Goal: Transaction & Acquisition: Purchase product/service

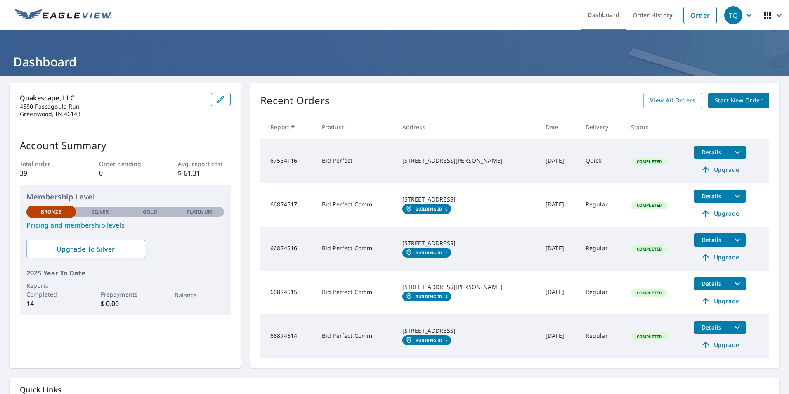
click at [740, 101] on span "Start New Order" at bounding box center [738, 100] width 48 height 10
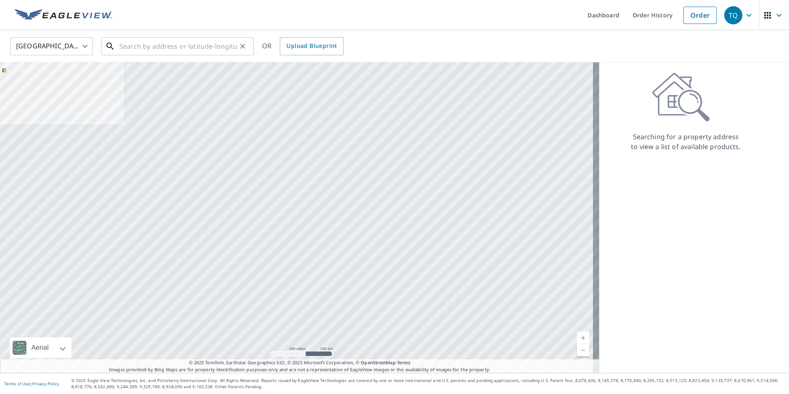
click at [161, 48] on input "text" at bounding box center [178, 46] width 118 height 23
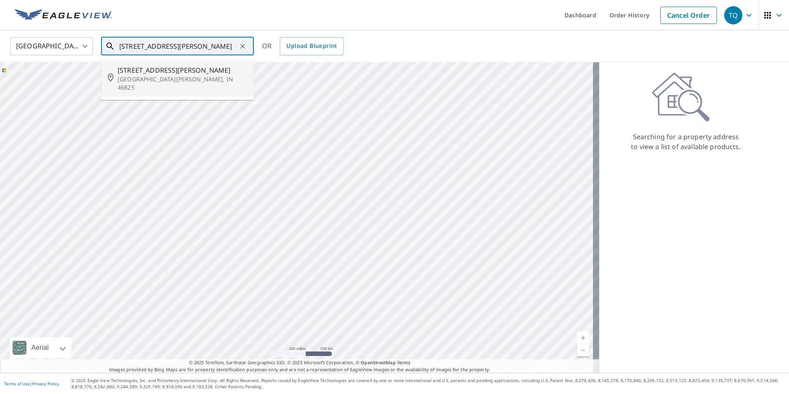
click at [159, 72] on span "[STREET_ADDRESS][PERSON_NAME]" at bounding box center [183, 70] width 130 height 10
type input "[STREET_ADDRESS][PERSON_NAME][PERSON_NAME]"
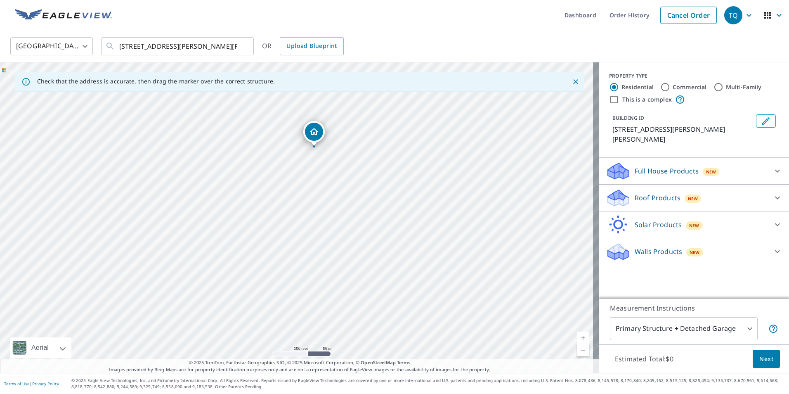
click at [342, 153] on div "[STREET_ADDRESS][PERSON_NAME][PERSON_NAME]" at bounding box center [299, 217] width 599 height 310
click at [324, 224] on div "[STREET_ADDRESS][PERSON_NAME][PERSON_NAME]" at bounding box center [299, 217] width 599 height 310
click at [713, 85] on input "Multi-Family" at bounding box center [718, 87] width 10 height 10
radio input "true"
type input "2"
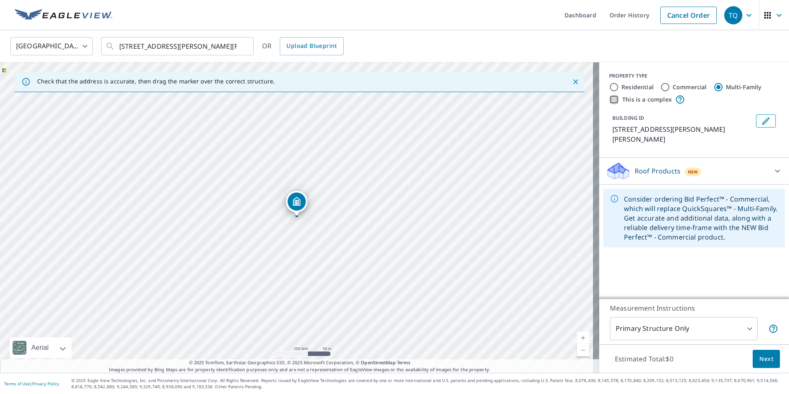
click at [609, 101] on input "This is a complex" at bounding box center [614, 99] width 10 height 10
checkbox input "true"
radio input "true"
type input "4"
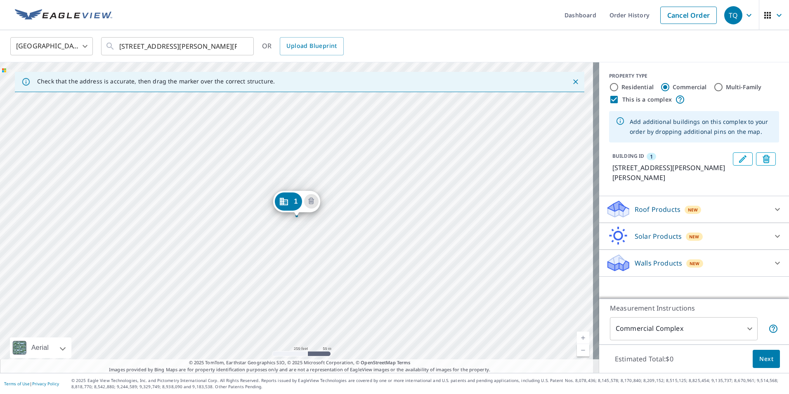
click at [713, 87] on input "Multi-Family" at bounding box center [718, 87] width 10 height 10
radio input "true"
type input "2"
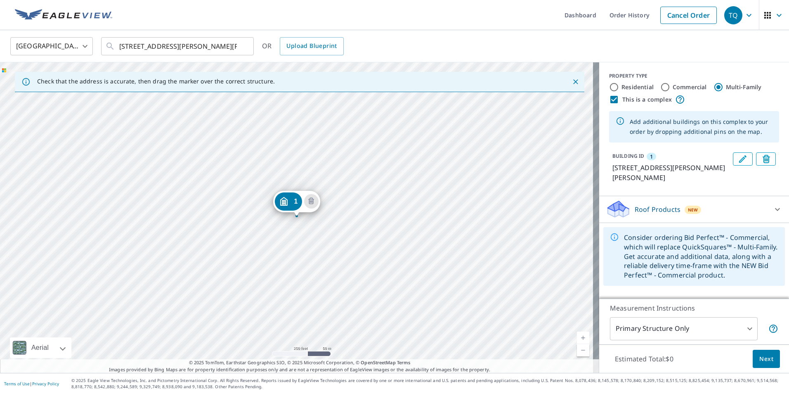
click at [609, 100] on input "This is a complex" at bounding box center [614, 99] width 10 height 10
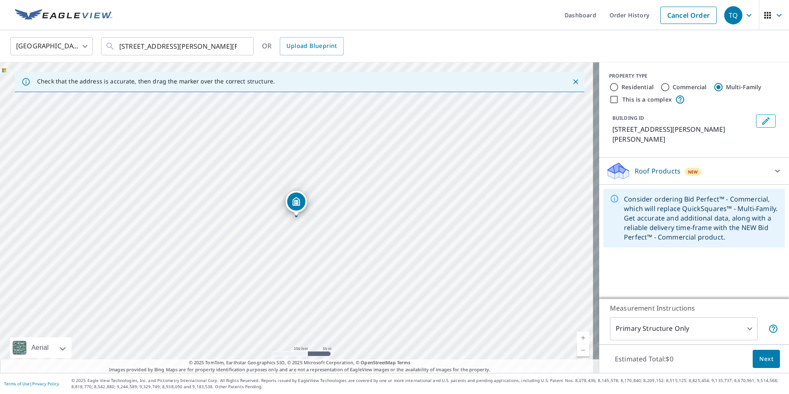
click at [322, 224] on div "[STREET_ADDRESS][PERSON_NAME][PERSON_NAME]" at bounding box center [299, 217] width 599 height 310
click at [325, 223] on div "[STREET_ADDRESS][PERSON_NAME][PERSON_NAME]" at bounding box center [299, 217] width 599 height 310
click at [609, 99] on input "This is a complex" at bounding box center [614, 99] width 10 height 10
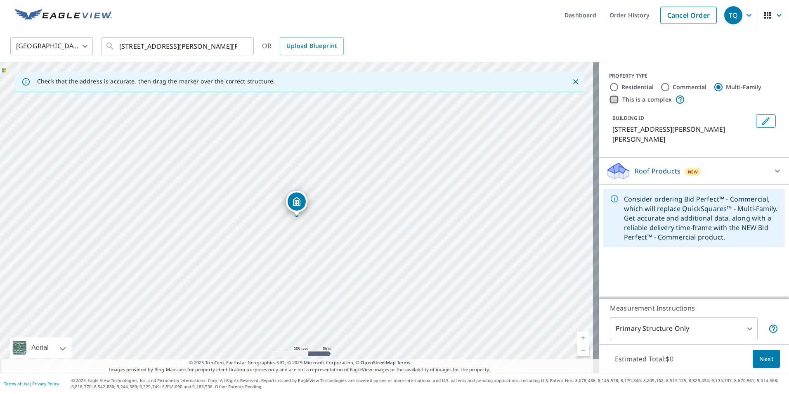
checkbox input "true"
radio input "true"
type input "4"
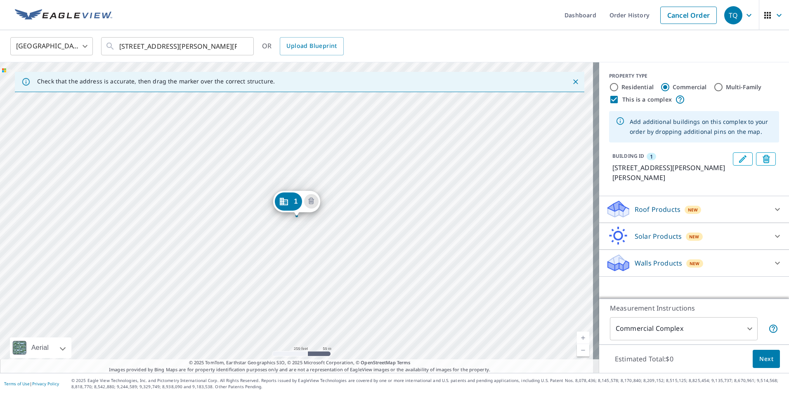
click at [714, 85] on input "Multi-Family" at bounding box center [718, 87] width 10 height 10
radio input "true"
type input "2"
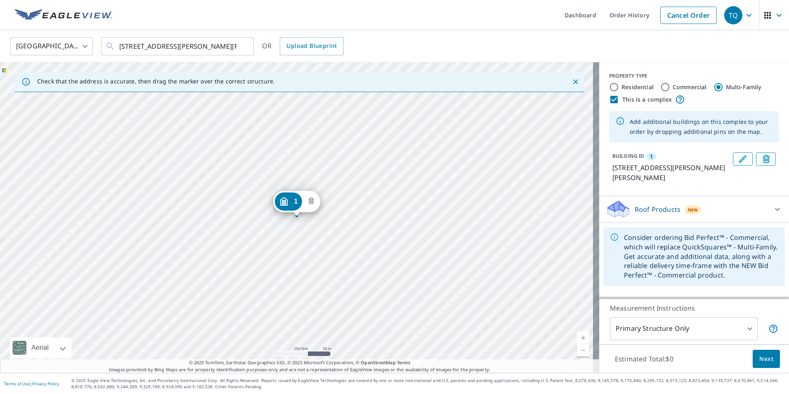
click at [310, 200] on icon "Delete building 1" at bounding box center [311, 201] width 10 height 10
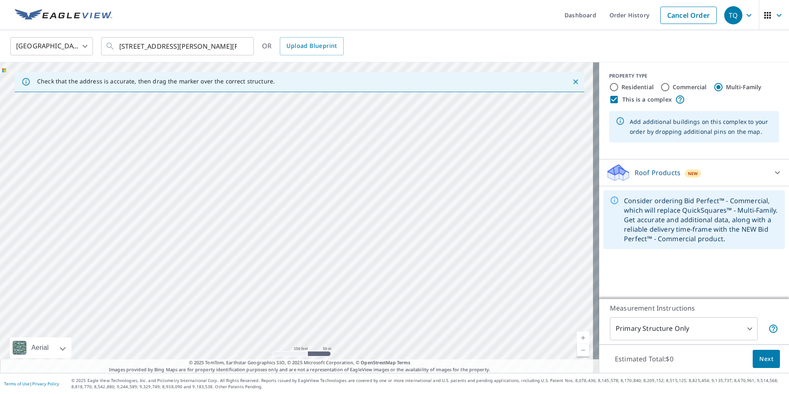
click at [325, 224] on div at bounding box center [299, 217] width 599 height 310
type input "[STREET_ADDRESS][PERSON_NAME]"
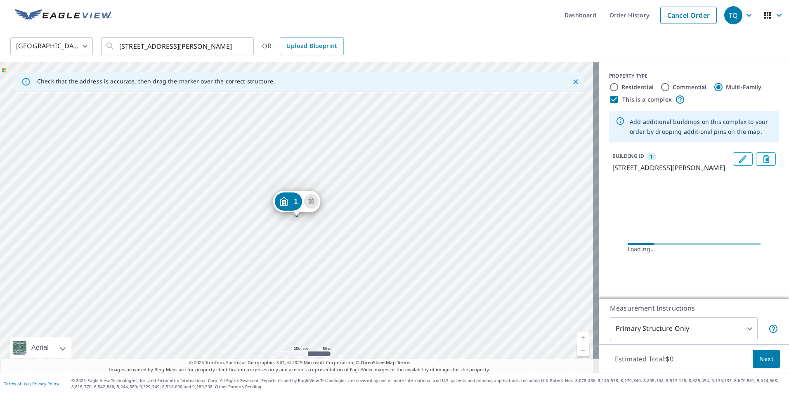
click at [325, 224] on div "1 [STREET_ADDRESS][PERSON_NAME]" at bounding box center [299, 217] width 599 height 310
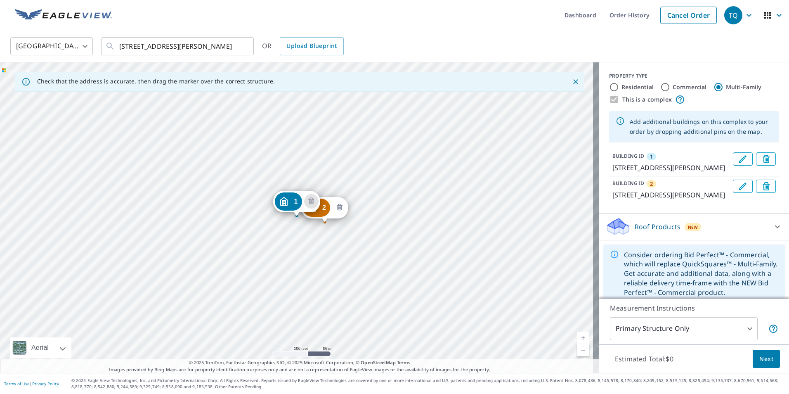
click at [336, 207] on icon "Delete building 2" at bounding box center [340, 208] width 10 height 10
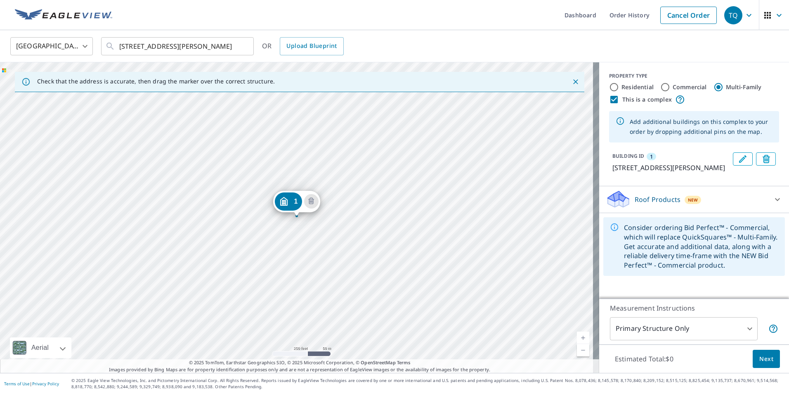
click at [299, 222] on div "1 [STREET_ADDRESS][PERSON_NAME]" at bounding box center [299, 217] width 599 height 310
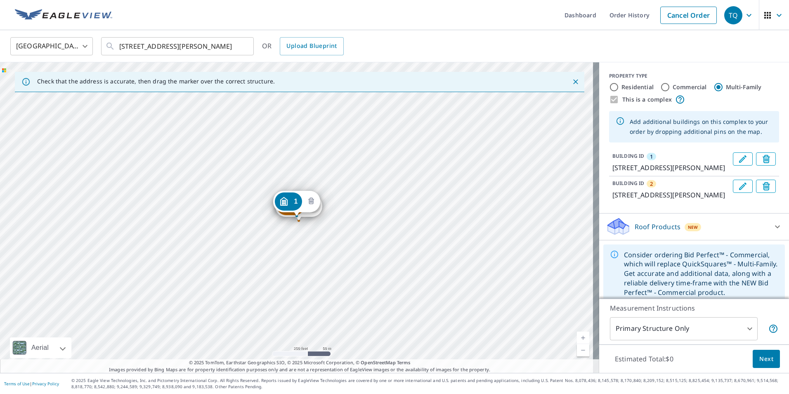
click at [309, 203] on icon "Delete building 1" at bounding box center [311, 200] width 6 height 7
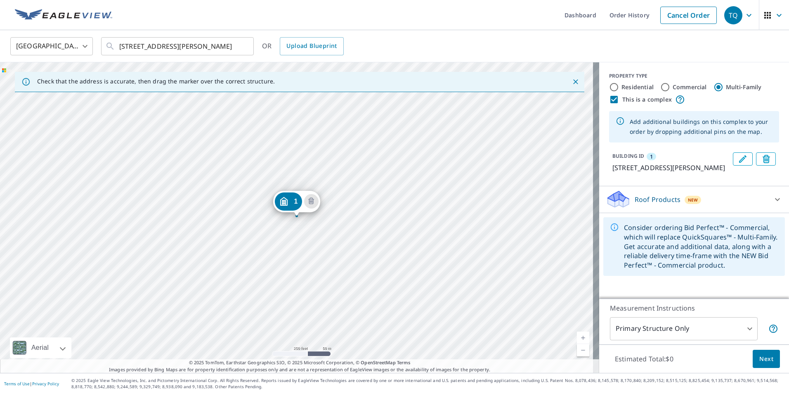
click at [296, 219] on div "1 [STREET_ADDRESS][PERSON_NAME]" at bounding box center [299, 217] width 599 height 310
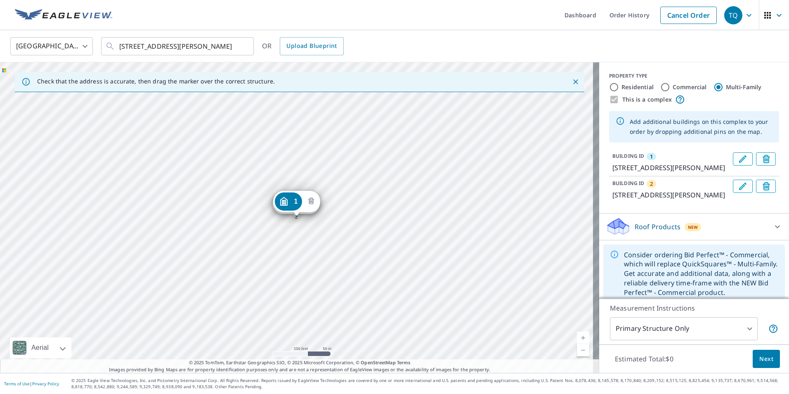
click at [310, 204] on icon "Delete building 1" at bounding box center [311, 201] width 10 height 10
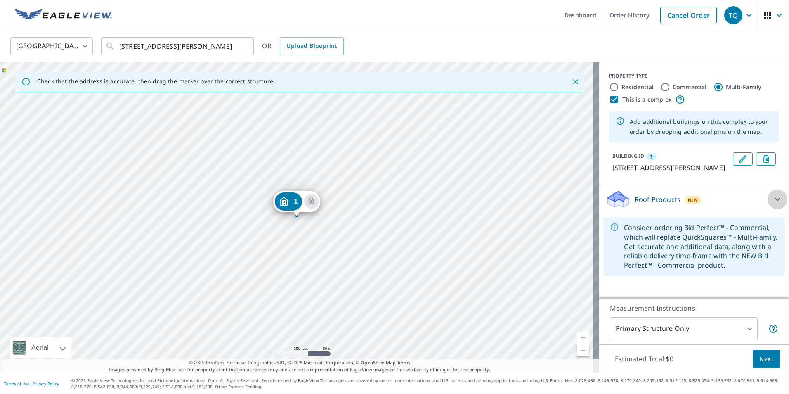
click at [775, 200] on icon at bounding box center [777, 199] width 5 height 3
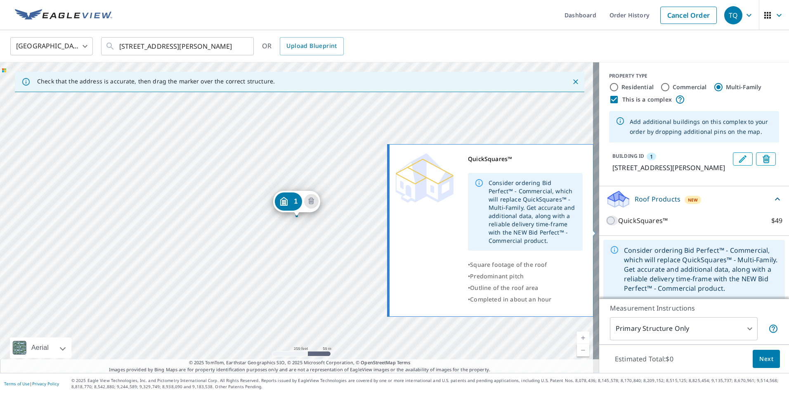
click at [606, 225] on input "QuickSquares™ $49" at bounding box center [612, 220] width 12 height 10
checkbox input "true"
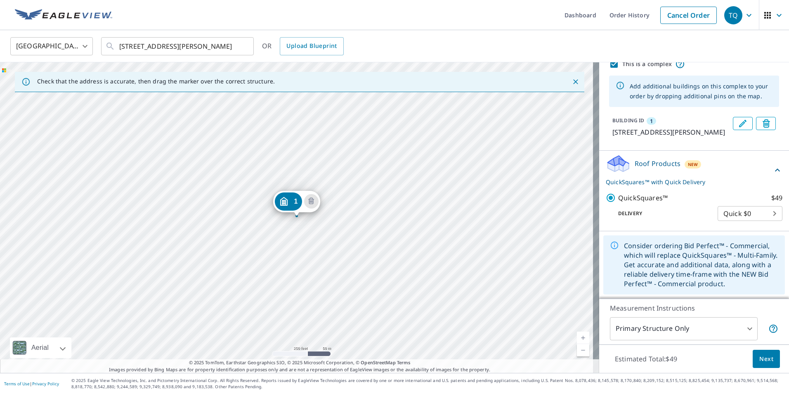
scroll to position [45, 0]
click at [759, 357] on span "Next" at bounding box center [766, 359] width 14 height 10
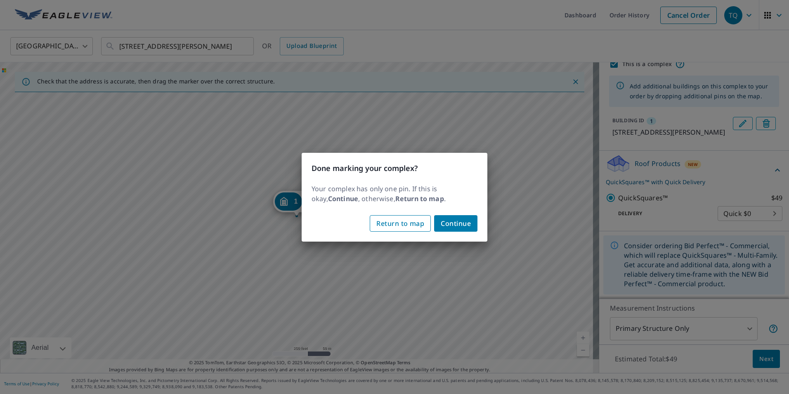
click at [396, 221] on span "Return to map" at bounding box center [400, 223] width 48 height 12
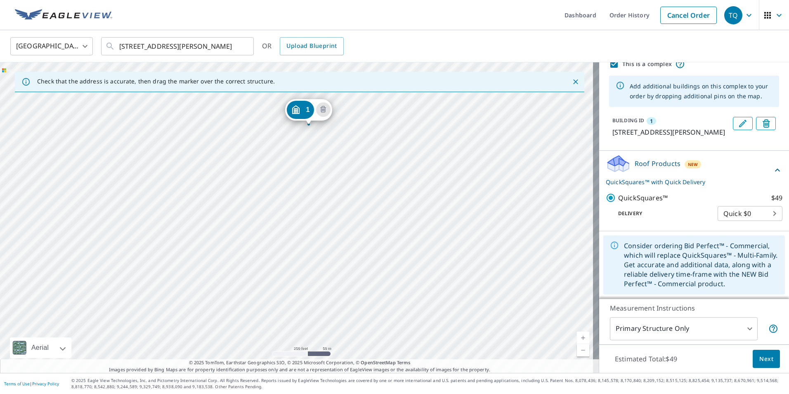
click at [363, 204] on div "1 [STREET_ADDRESS][PERSON_NAME]" at bounding box center [299, 217] width 599 height 310
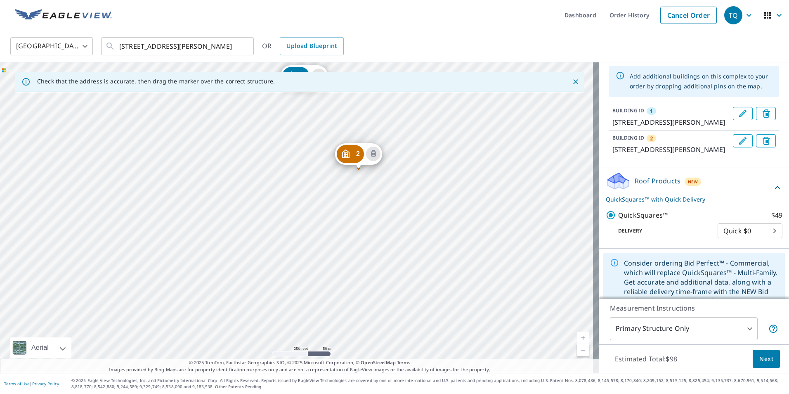
click at [270, 201] on div "2 [STREET_ADDRESS][PERSON_NAME] 1 [STREET_ADDRESS][PERSON_NAME]" at bounding box center [299, 217] width 599 height 310
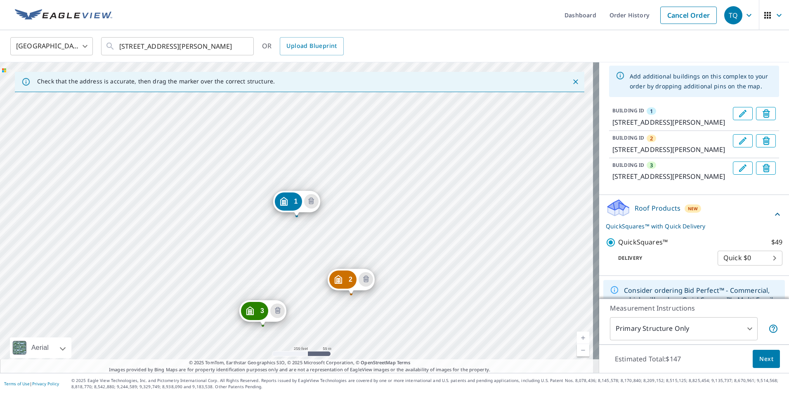
click at [759, 355] on span "Next" at bounding box center [766, 359] width 14 height 10
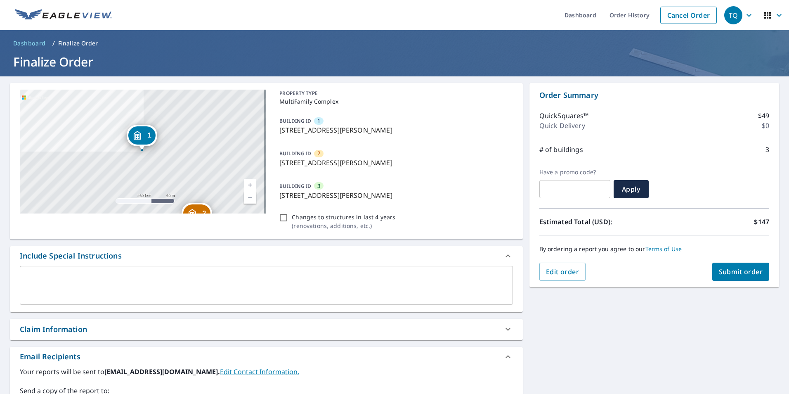
click at [726, 270] on span "Submit order" at bounding box center [741, 271] width 44 height 9
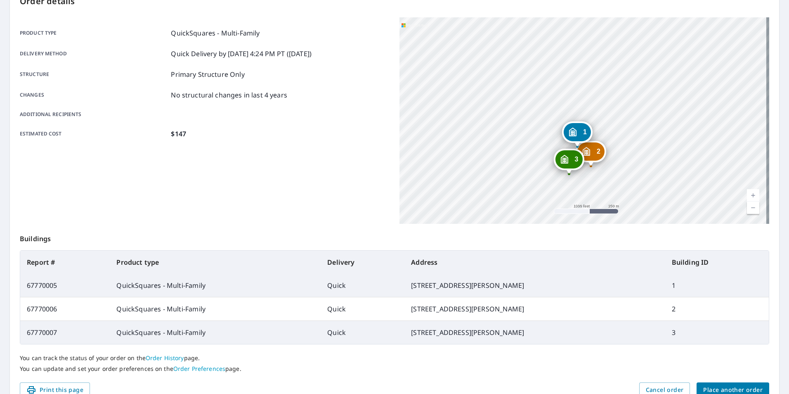
scroll to position [124, 0]
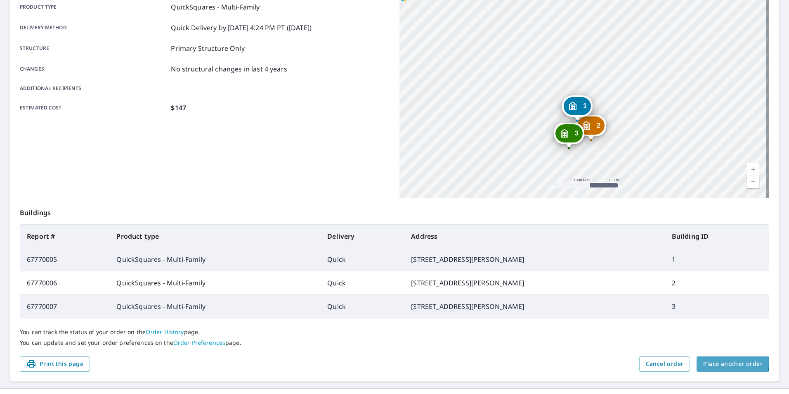
click at [711, 362] on span "Place another order" at bounding box center [732, 363] width 59 height 10
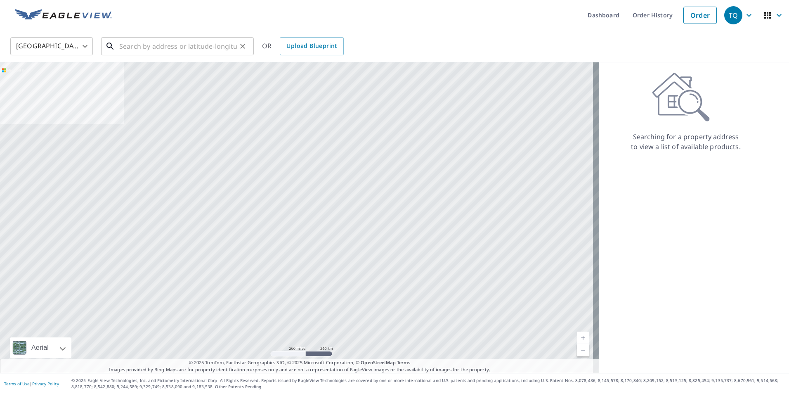
click at [156, 48] on input "text" at bounding box center [178, 46] width 118 height 23
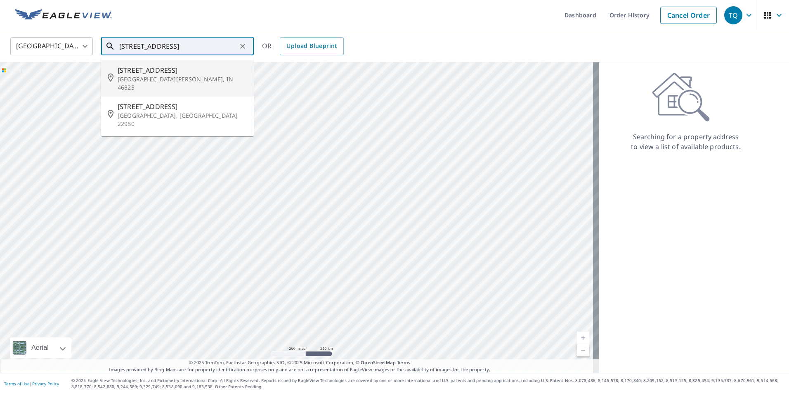
click at [153, 68] on span "[STREET_ADDRESS]" at bounding box center [183, 70] width 130 height 10
type input "[STREET_ADDRESS][PERSON_NAME]"
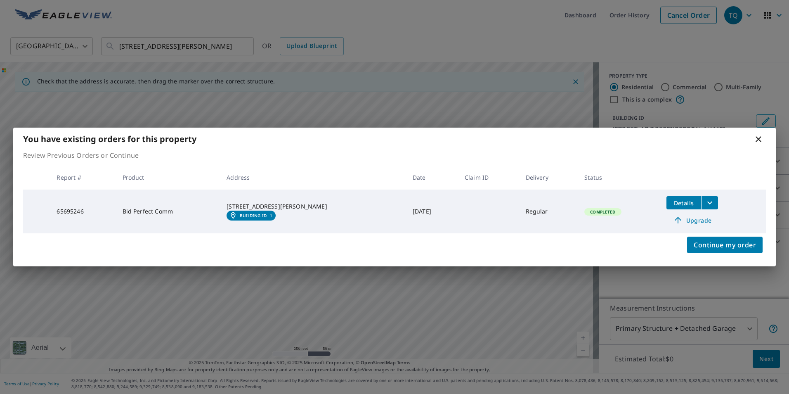
click at [757, 141] on icon at bounding box center [758, 139] width 6 height 6
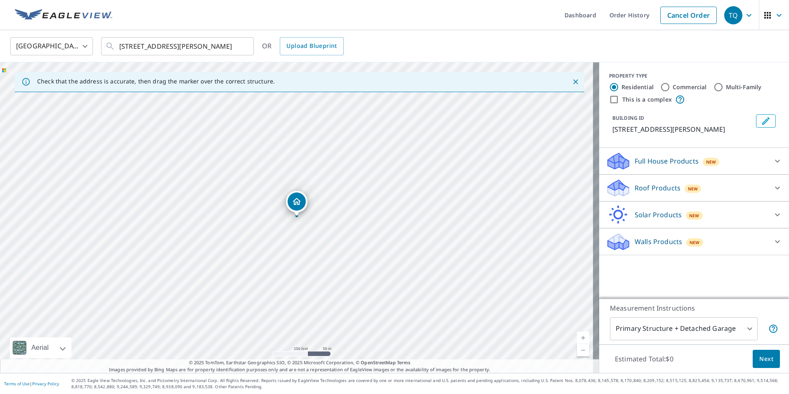
click at [713, 85] on input "Multi-Family" at bounding box center [718, 87] width 10 height 10
radio input "true"
type input "2"
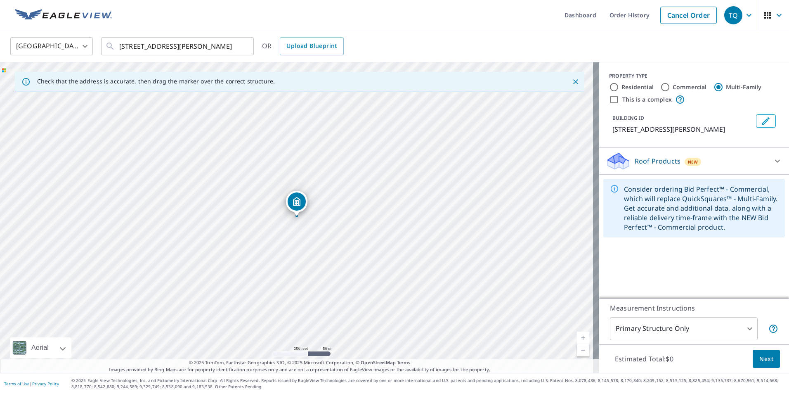
click at [609, 101] on input "This is a complex" at bounding box center [614, 99] width 10 height 10
checkbox input "true"
radio input "true"
type input "4"
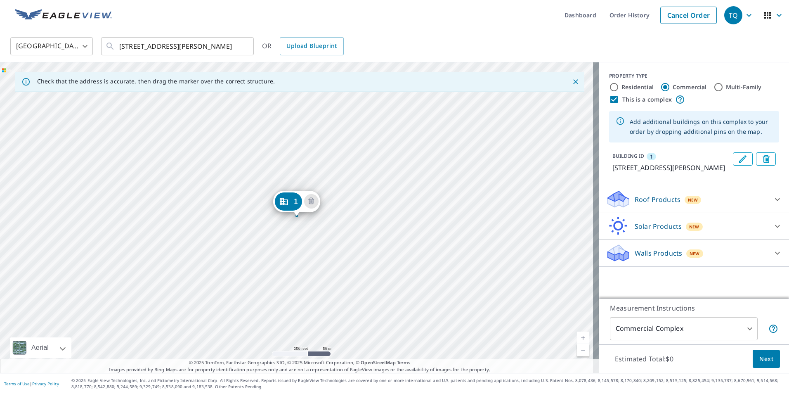
click at [713, 87] on input "Multi-Family" at bounding box center [718, 87] width 10 height 10
radio input "true"
type input "2"
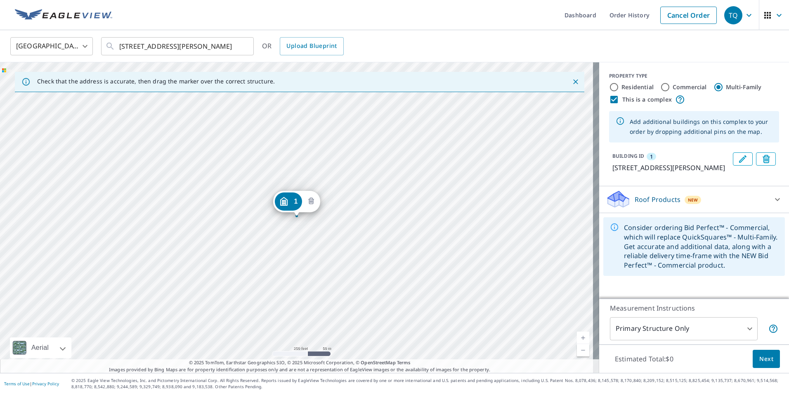
click at [311, 201] on icon "Delete building 1" at bounding box center [311, 201] width 10 height 10
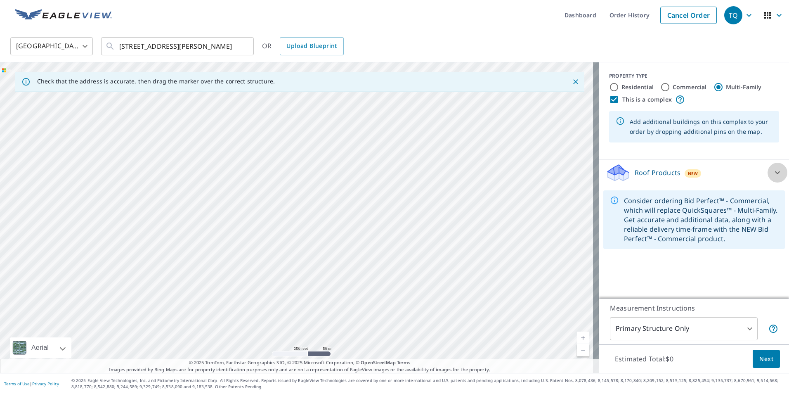
click at [772, 168] on icon at bounding box center [777, 172] width 10 height 10
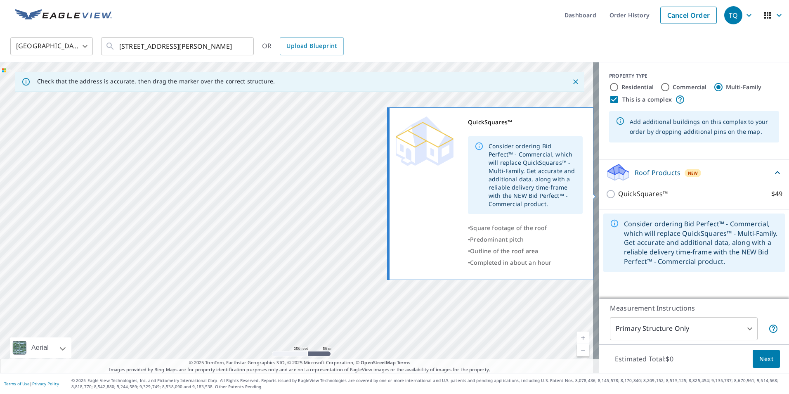
click at [686, 192] on label "QuickSquares™ $49" at bounding box center [700, 194] width 164 height 10
click at [618, 192] on input "QuickSquares™ $49" at bounding box center [612, 194] width 12 height 10
checkbox input "true"
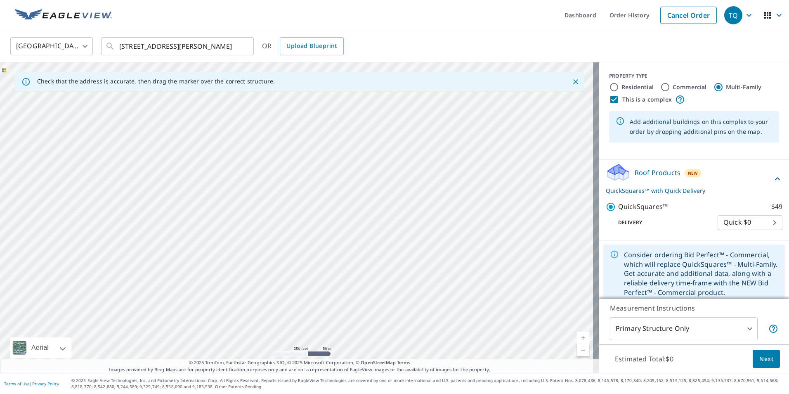
click at [277, 273] on div at bounding box center [299, 217] width 599 height 310
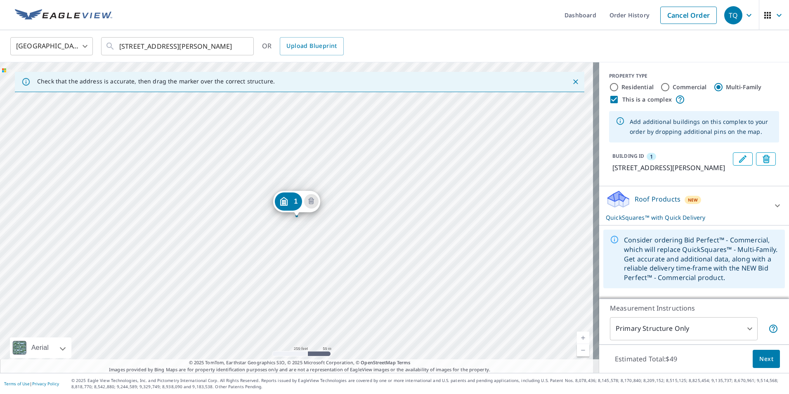
click at [301, 224] on div "1 [STREET_ADDRESS][PERSON_NAME]" at bounding box center [299, 217] width 599 height 310
click at [306, 204] on icon "Delete building 1" at bounding box center [311, 201] width 10 height 10
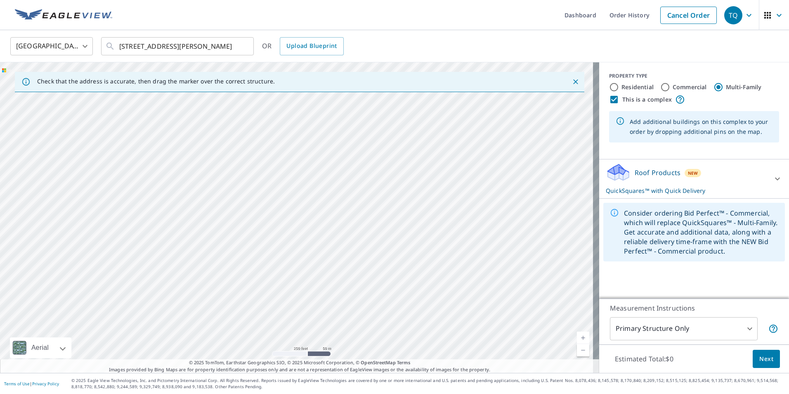
click at [301, 222] on div at bounding box center [299, 217] width 599 height 310
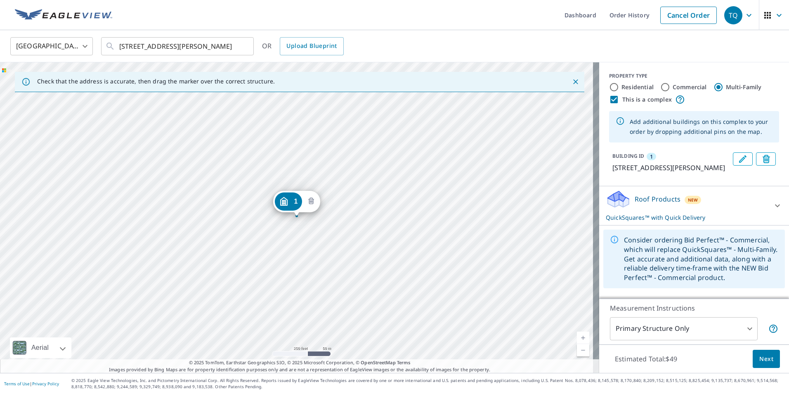
click at [308, 204] on icon "Delete building 1" at bounding box center [311, 201] width 10 height 10
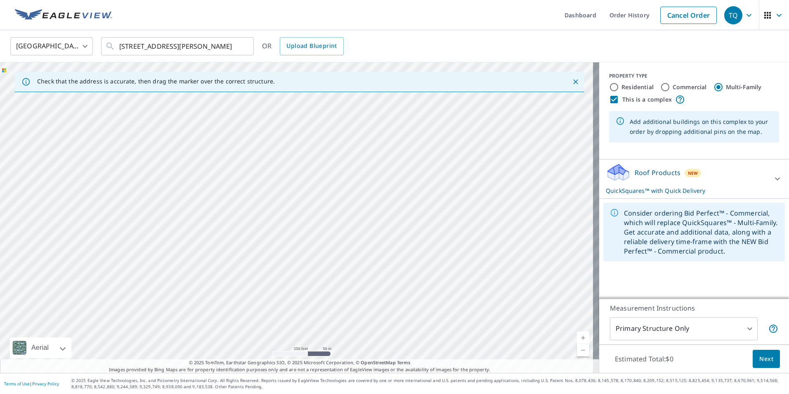
click at [300, 224] on div at bounding box center [299, 217] width 599 height 310
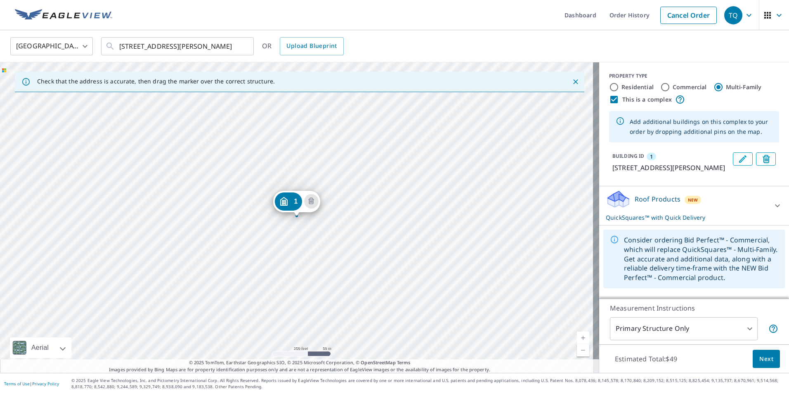
click at [300, 182] on div "1 [STREET_ADDRESS][PERSON_NAME]" at bounding box center [299, 217] width 599 height 310
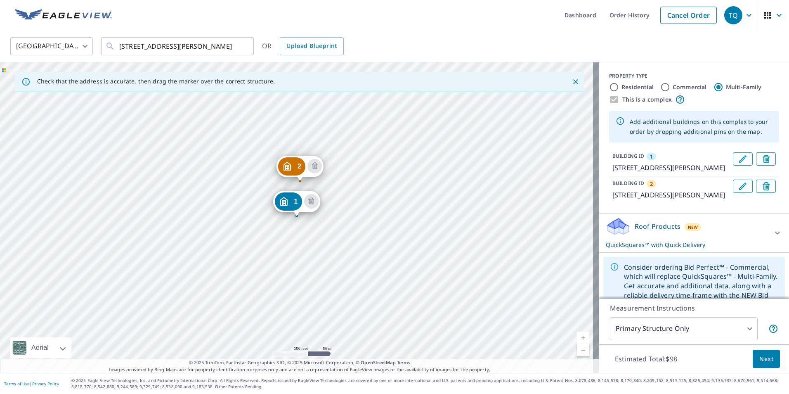
click at [300, 144] on div "2 [STREET_ADDRESS][PERSON_NAME] 1 [STREET_ADDRESS][PERSON_NAME]" at bounding box center [299, 217] width 599 height 310
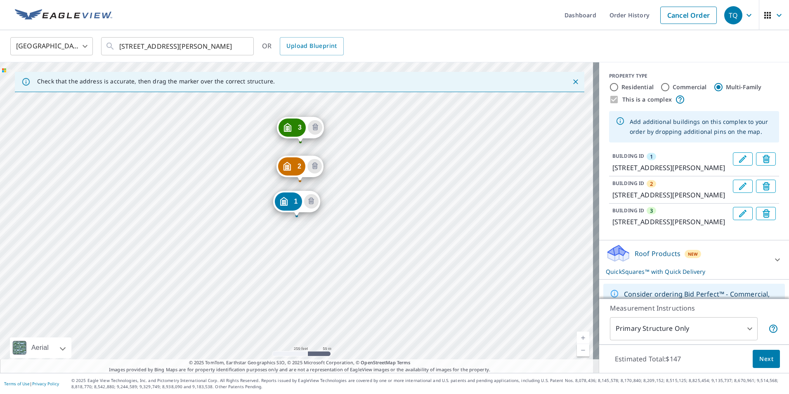
click at [650, 156] on span "1" at bounding box center [651, 156] width 3 height 7
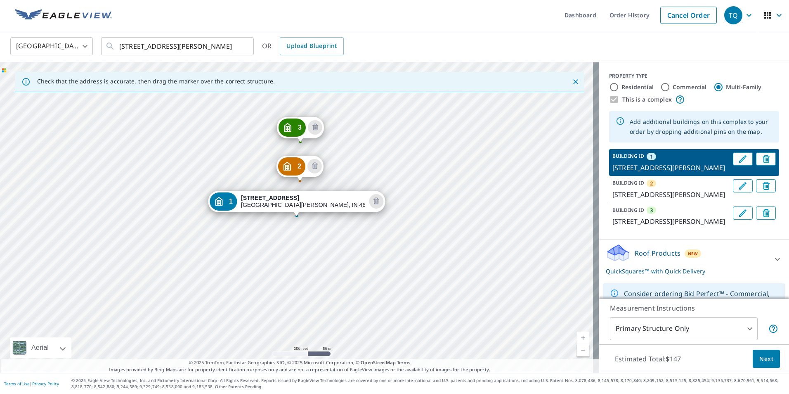
click at [650, 187] on span "2" at bounding box center [651, 182] width 3 height 7
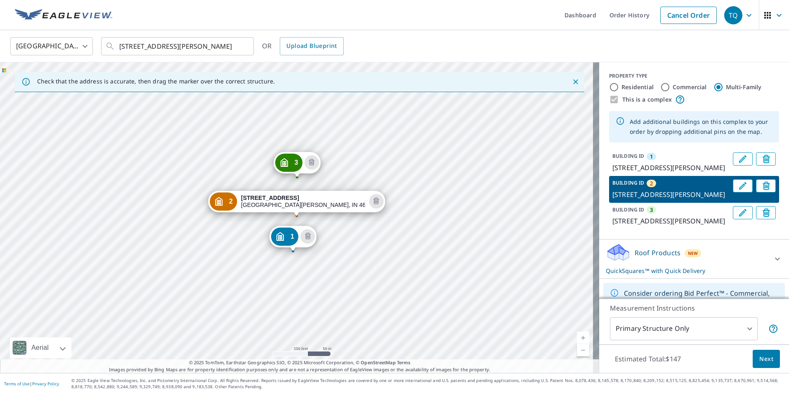
click at [650, 213] on span "3" at bounding box center [651, 209] width 3 height 7
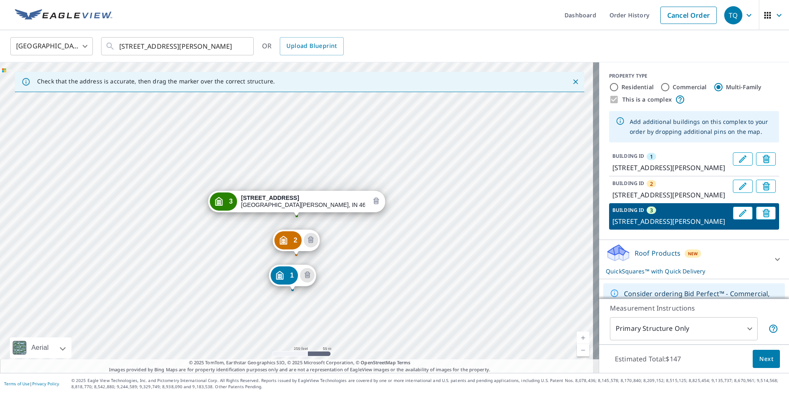
click at [371, 200] on icon "Delete building 3" at bounding box center [376, 201] width 10 height 10
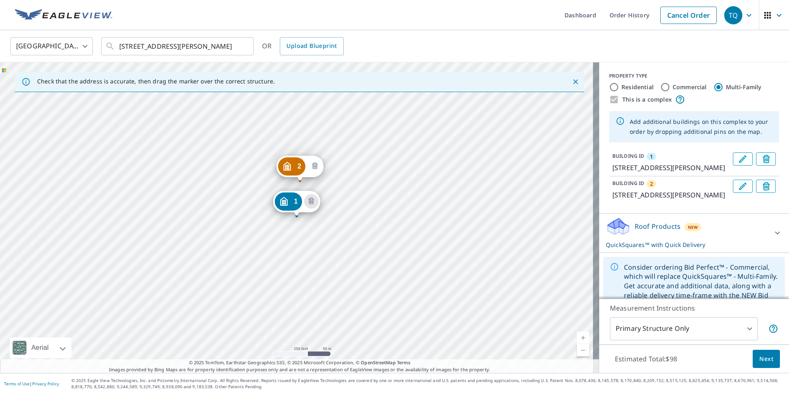
click at [315, 165] on icon "Delete building 2" at bounding box center [315, 166] width 10 height 10
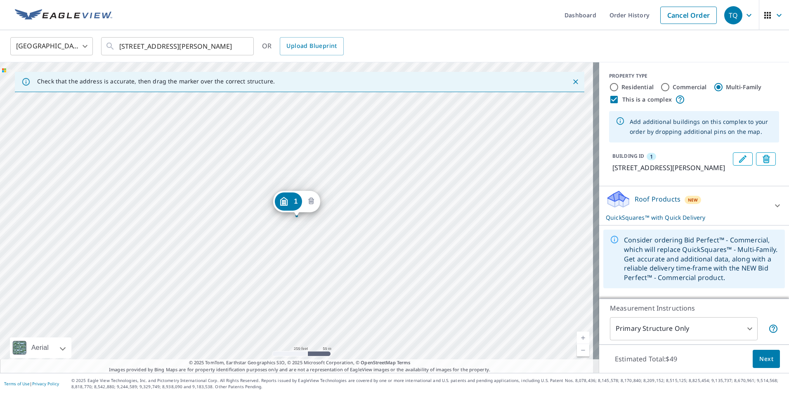
click at [313, 201] on icon "Delete building 1" at bounding box center [311, 200] width 6 height 7
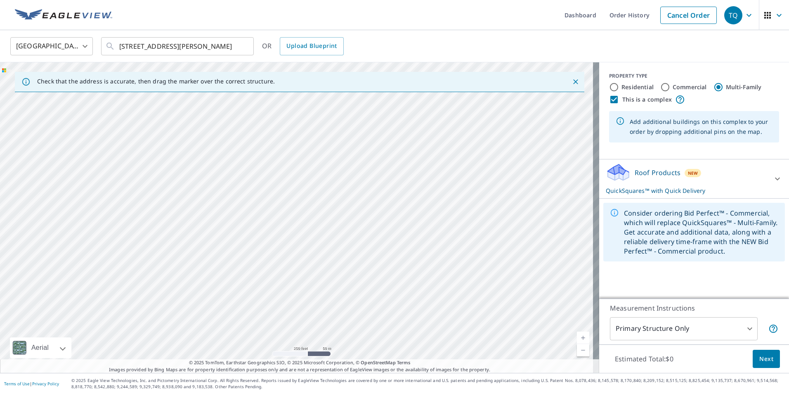
click at [303, 144] on div at bounding box center [299, 217] width 599 height 310
type input "[STREET_ADDRESS][PERSON_NAME]"
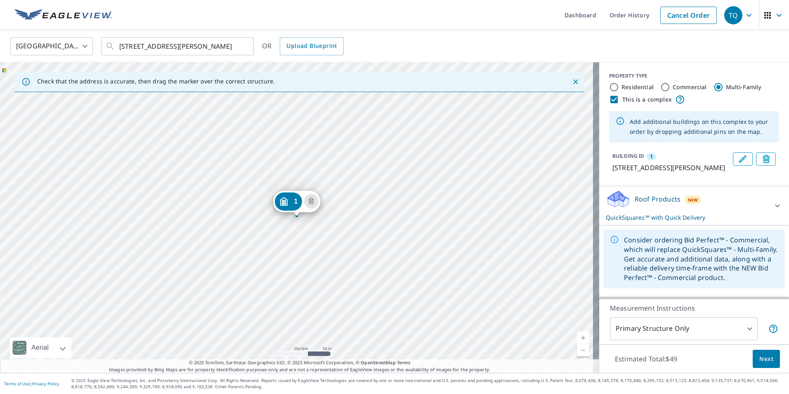
click at [296, 254] on div "1 [STREET_ADDRESS][PERSON_NAME]" at bounding box center [299, 217] width 599 height 310
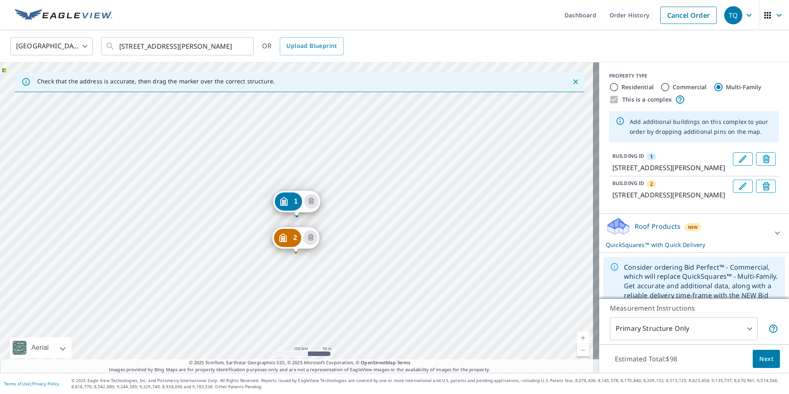
click at [292, 292] on div "2 [STREET_ADDRESS][PERSON_NAME] [GEOGRAPHIC_DATA][STREET_ADDRESS][PERSON_NAME]" at bounding box center [299, 217] width 599 height 310
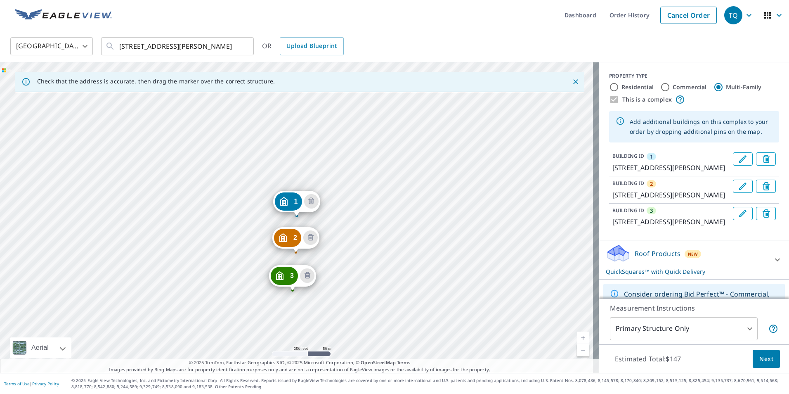
click at [762, 358] on span "Next" at bounding box center [766, 359] width 14 height 10
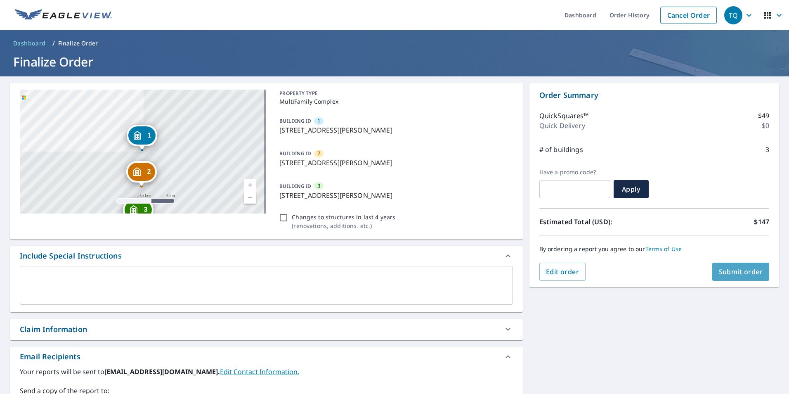
click at [722, 271] on span "Submit order" at bounding box center [741, 271] width 44 height 9
